Goal: Task Accomplishment & Management: Complete application form

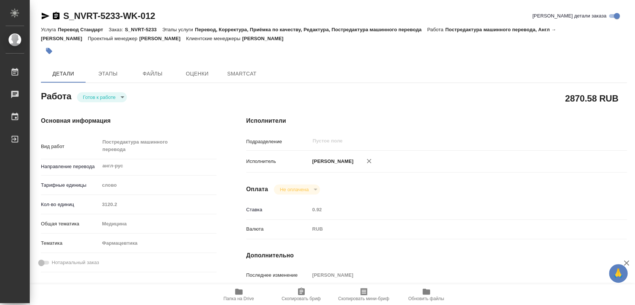
type textarea "x"
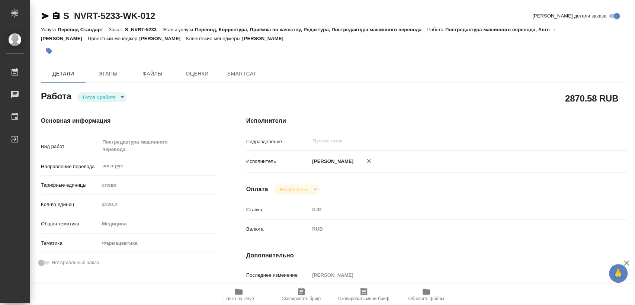
type textarea "x"
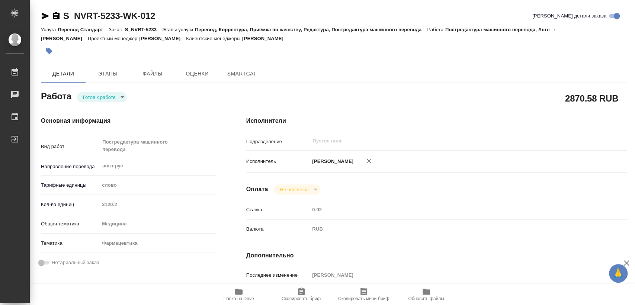
type textarea "x"
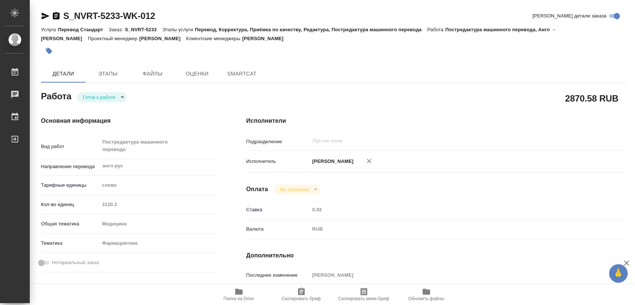
type textarea "x"
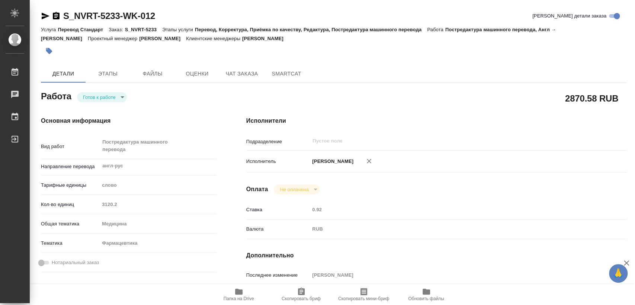
type textarea "x"
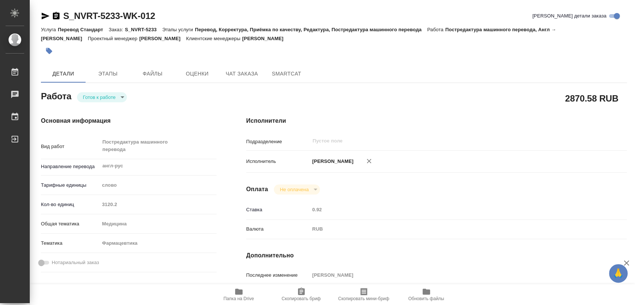
type textarea "x"
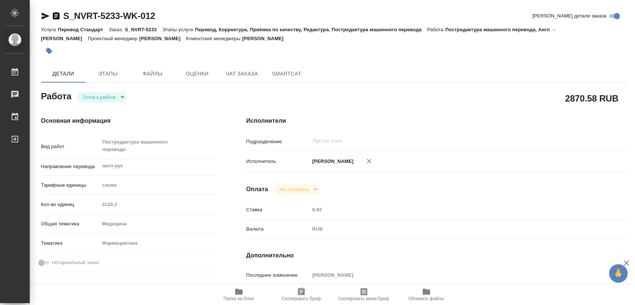
type textarea "x"
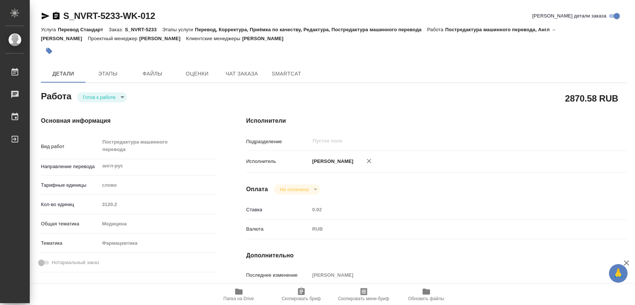
type textarea "x"
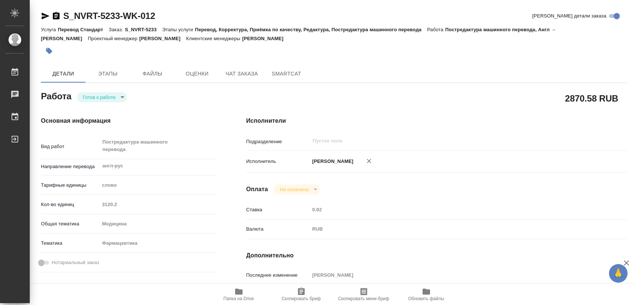
type textarea "x"
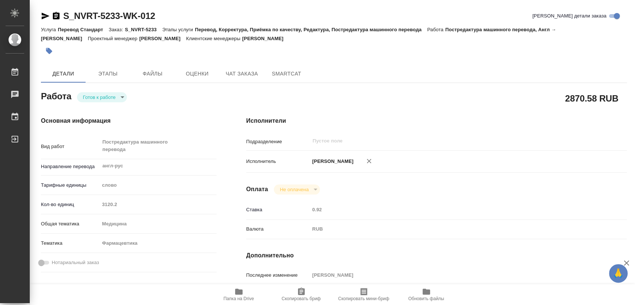
click at [109, 99] on body "🙏 .cls-1 fill:#fff; AWATERA Matveeva Elena Работы 0 Чаты График Выйти S_NVRT-52…" at bounding box center [317, 152] width 635 height 305
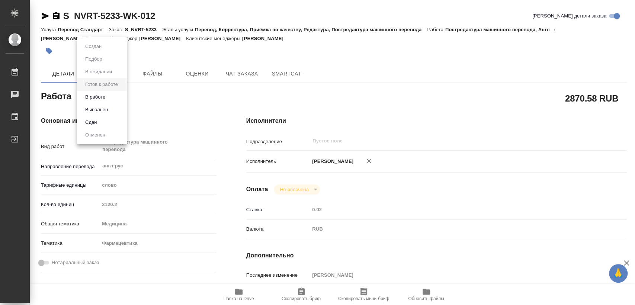
click at [112, 96] on li "В работе" at bounding box center [102, 97] width 50 height 13
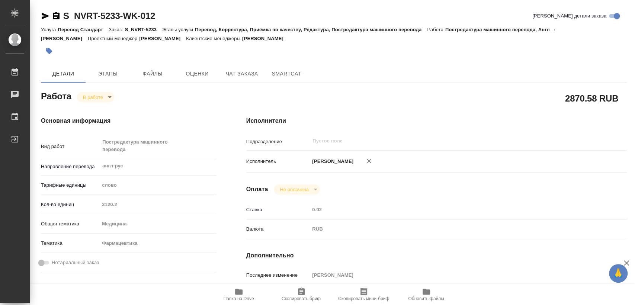
type textarea "x"
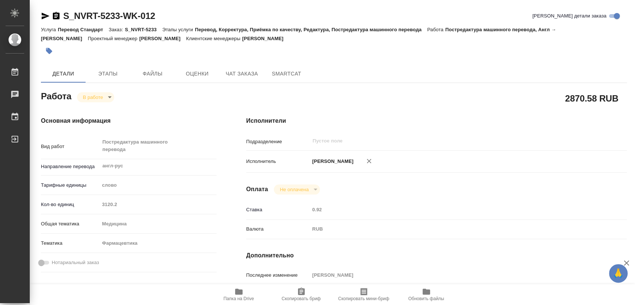
type textarea "x"
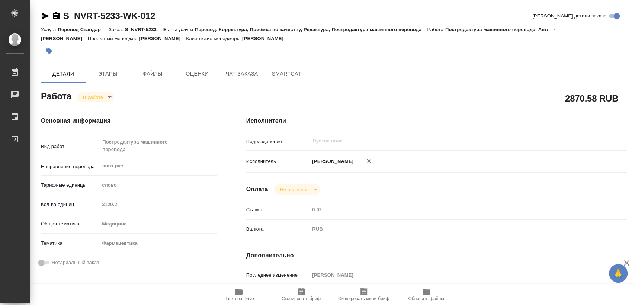
type textarea "x"
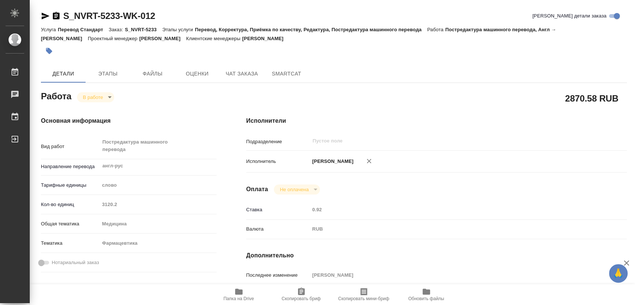
click at [245, 289] on span "Папка на Drive" at bounding box center [239, 294] width 54 height 14
click at [102, 95] on body "🙏 .cls-1 fill:#fff; AWATERA Matveeva Elena Работы 0 Чаты График Выйти S_NVRT-52…" at bounding box center [317, 152] width 635 height 305
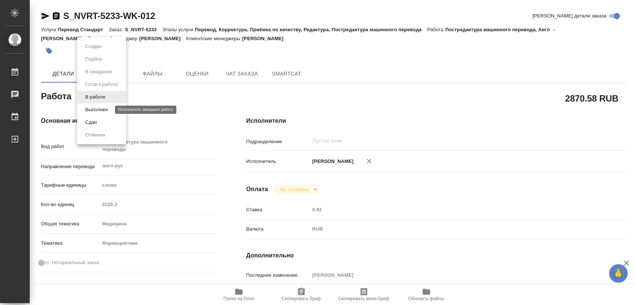
click at [102, 111] on button "Выполнен" at bounding box center [96, 110] width 27 height 8
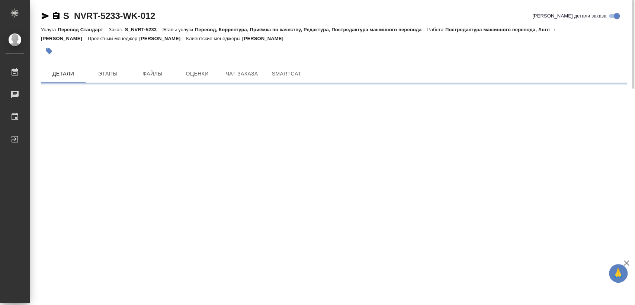
click at [56, 13] on icon "button" at bounding box center [56, 16] width 9 height 9
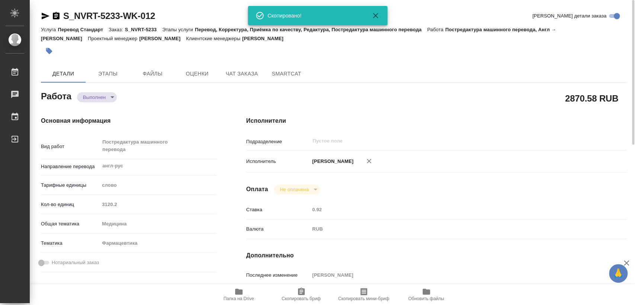
type textarea "x"
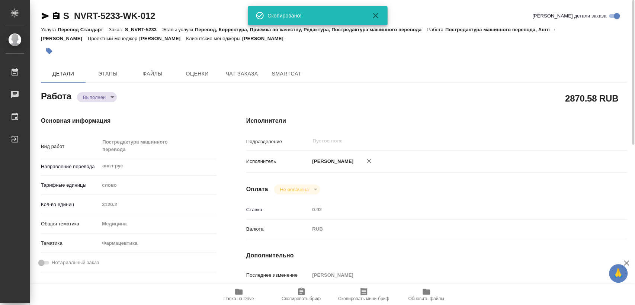
type textarea "x"
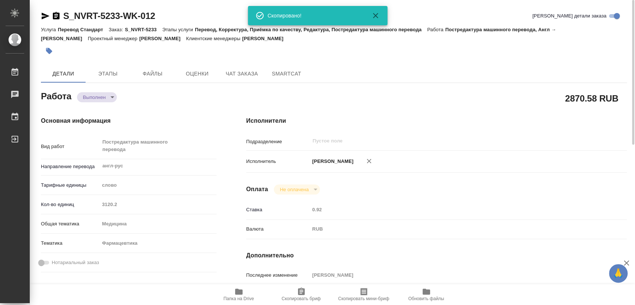
type textarea "x"
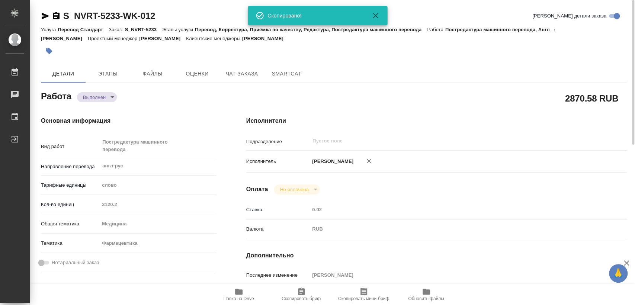
type textarea "x"
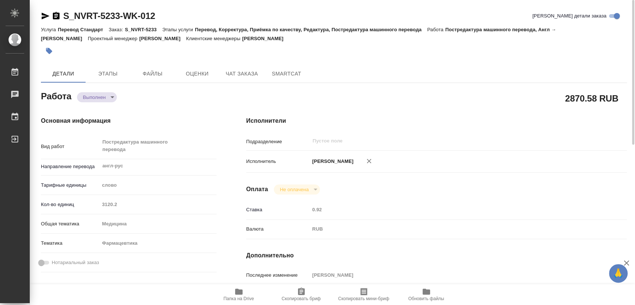
click at [70, 200] on div "Кол-во единиц 3120.2" at bounding box center [129, 204] width 176 height 13
